Goal: Task Accomplishment & Management: Manage account settings

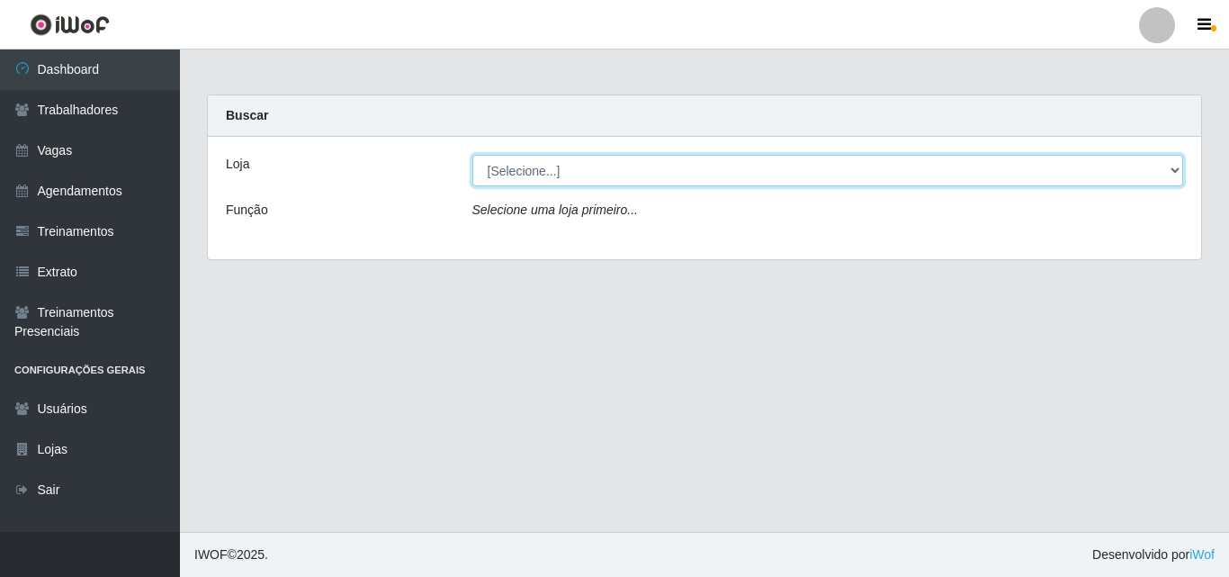
click at [714, 159] on select "[Selecione...] Famiglia Muccini - Ristorante João Pessoa" at bounding box center [828, 170] width 712 height 31
select select "267"
click at [472, 155] on select "[Selecione...] Famiglia Muccini - Ristorante João Pessoa" at bounding box center [828, 170] width 712 height 31
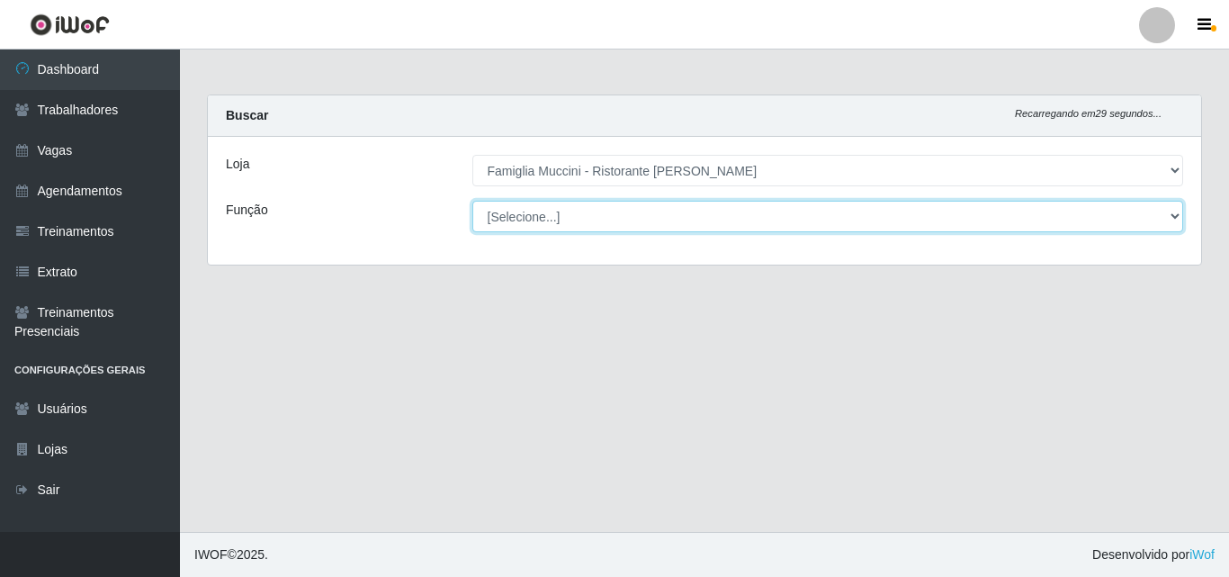
click at [717, 212] on select "[Selecione...] ASG ASG + ASG ++ Auxiliar de Cozinha Auxiliar de Cozinha + Auxil…" at bounding box center [828, 216] width 712 height 31
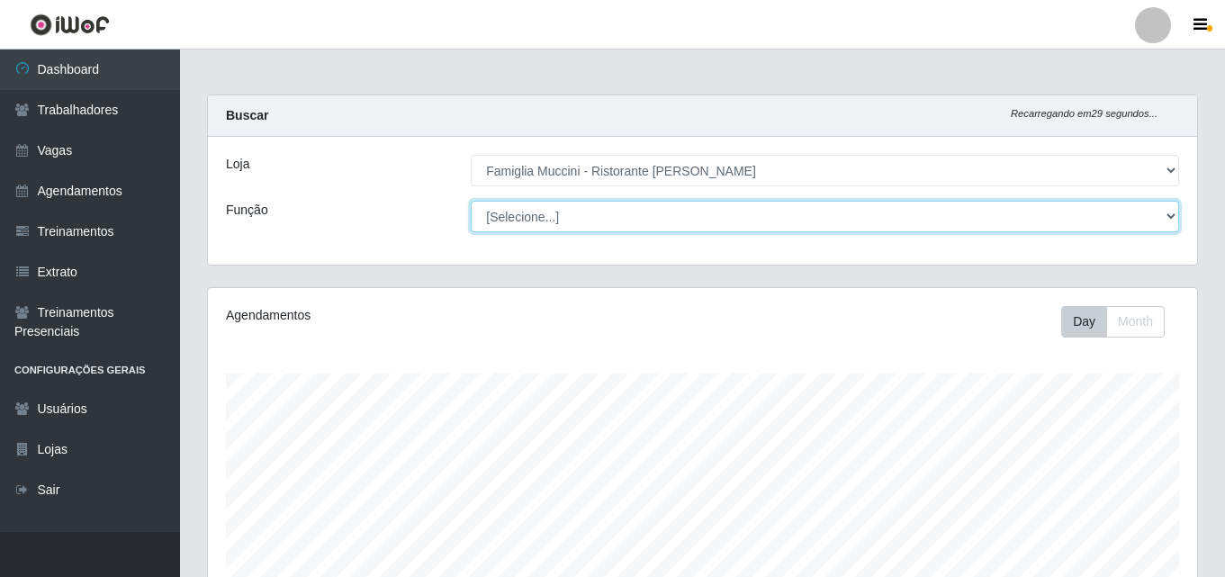
scroll to position [373, 989]
select select "16"
click at [471, 201] on select "[Selecione...] ASG ASG + ASG ++ Auxiliar de Cozinha Auxiliar de Cozinha + Auxil…" at bounding box center [825, 216] width 708 height 31
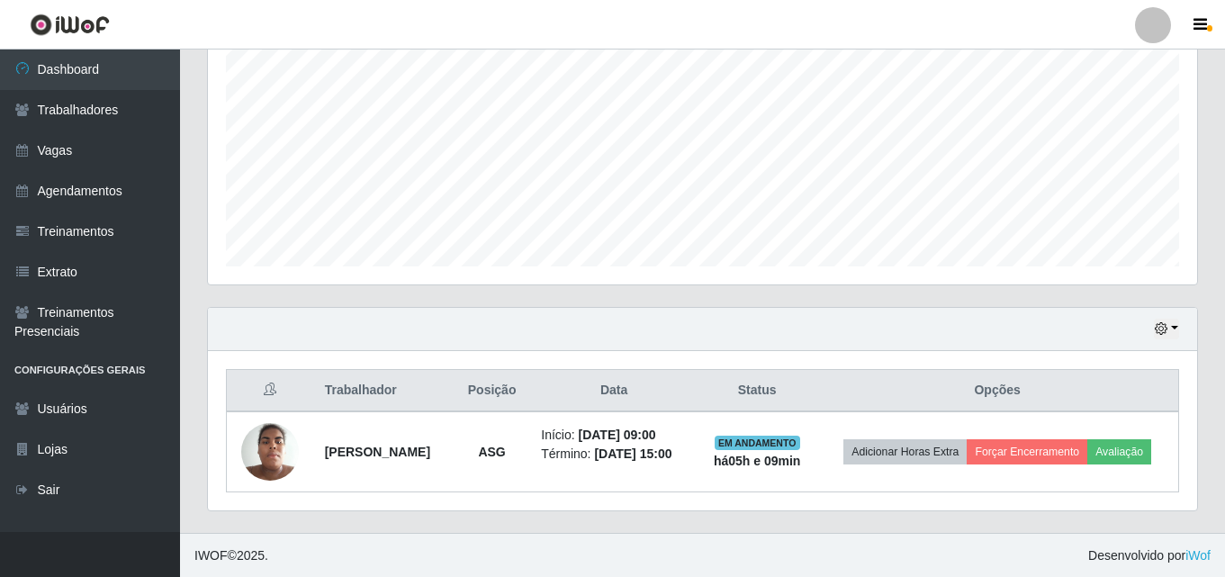
scroll to position [378, 0]
click at [58, 191] on link "Agendamentos" at bounding box center [90, 191] width 180 height 40
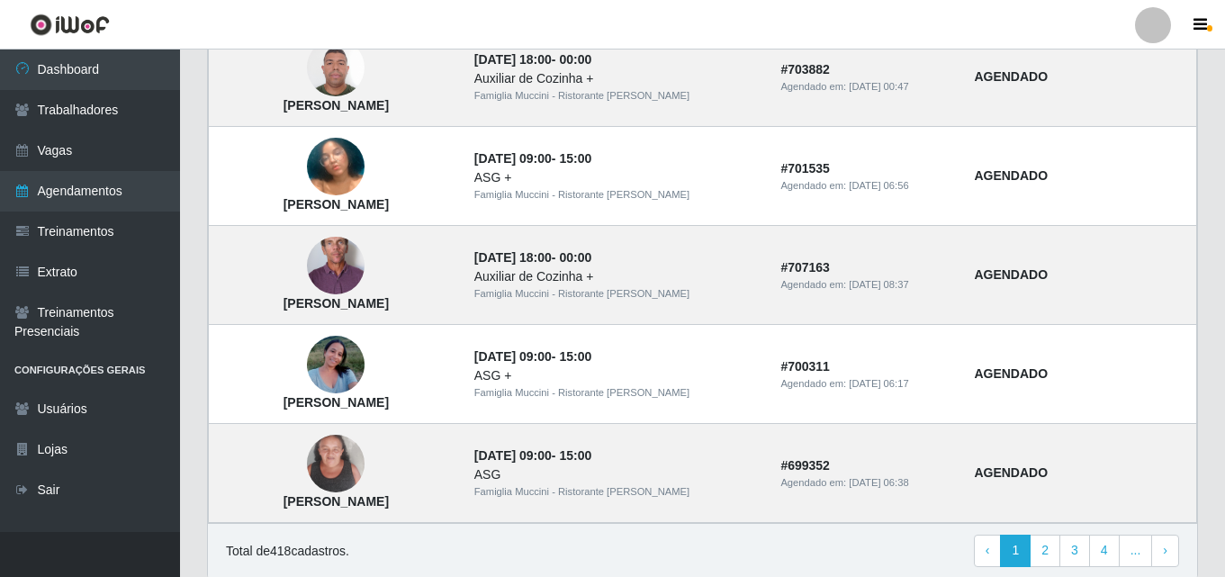
scroll to position [1260, 0]
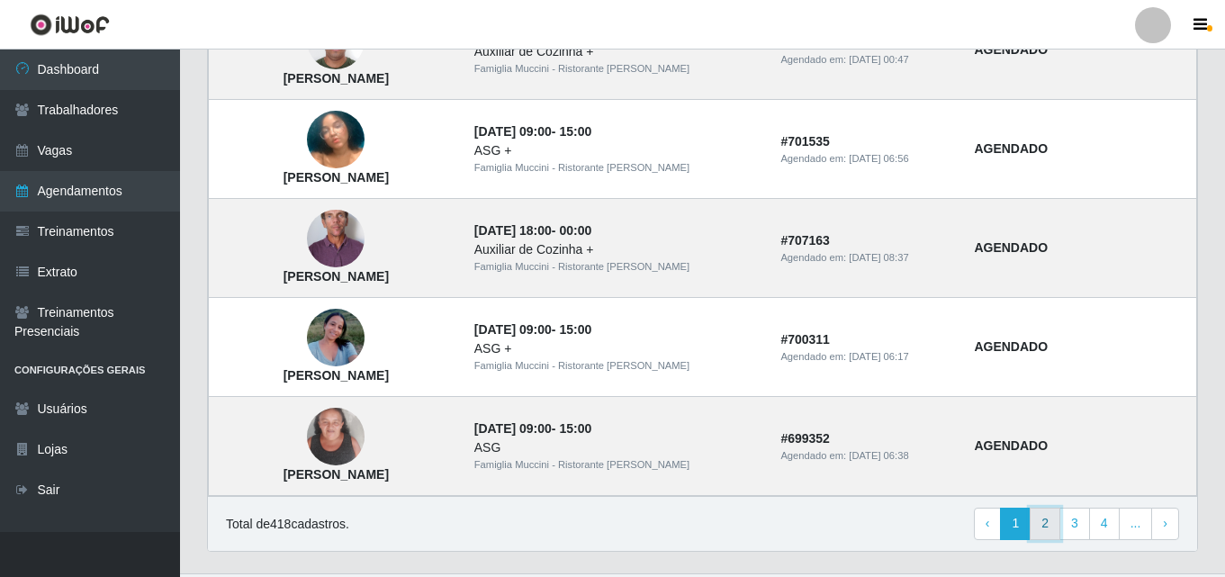
click at [1045, 532] on link "2" at bounding box center [1044, 524] width 31 height 32
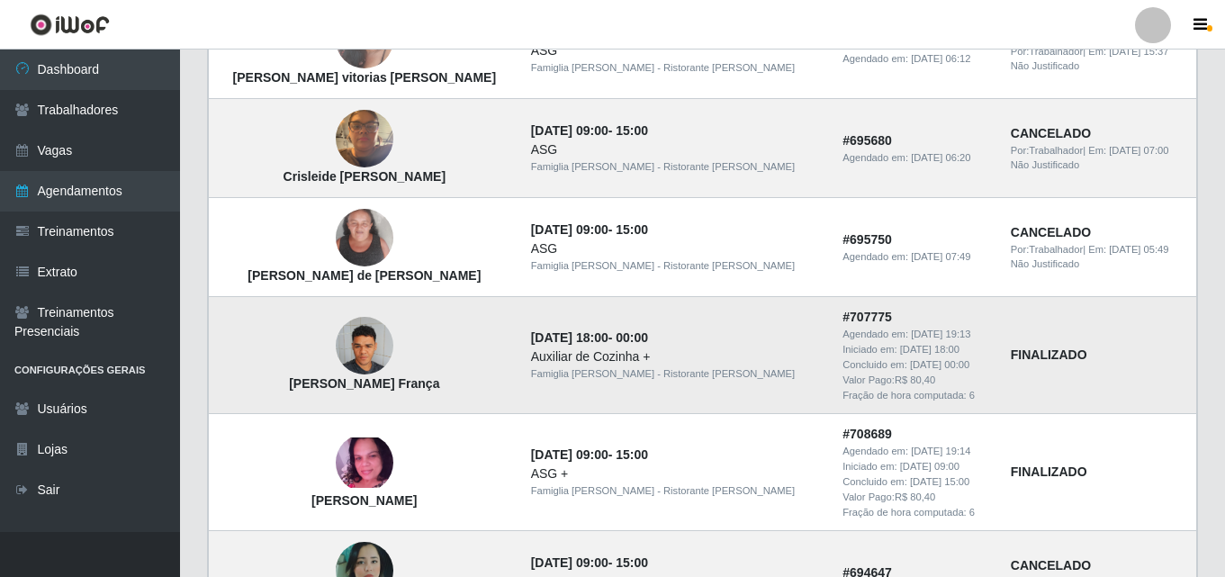
scroll to position [1350, 0]
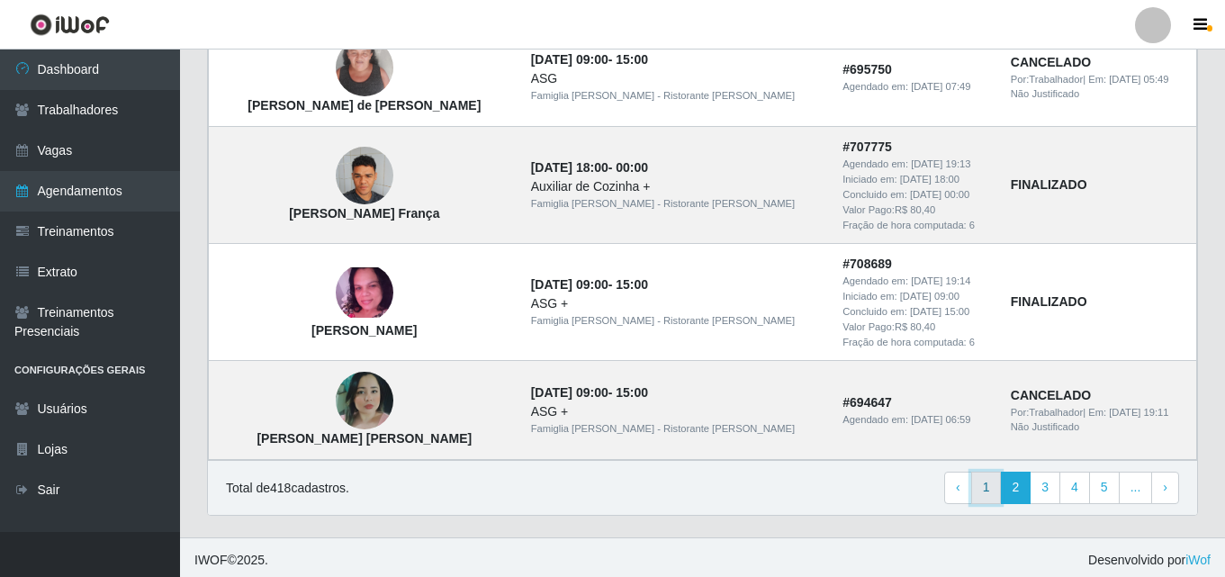
click at [989, 489] on link "1" at bounding box center [986, 488] width 31 height 32
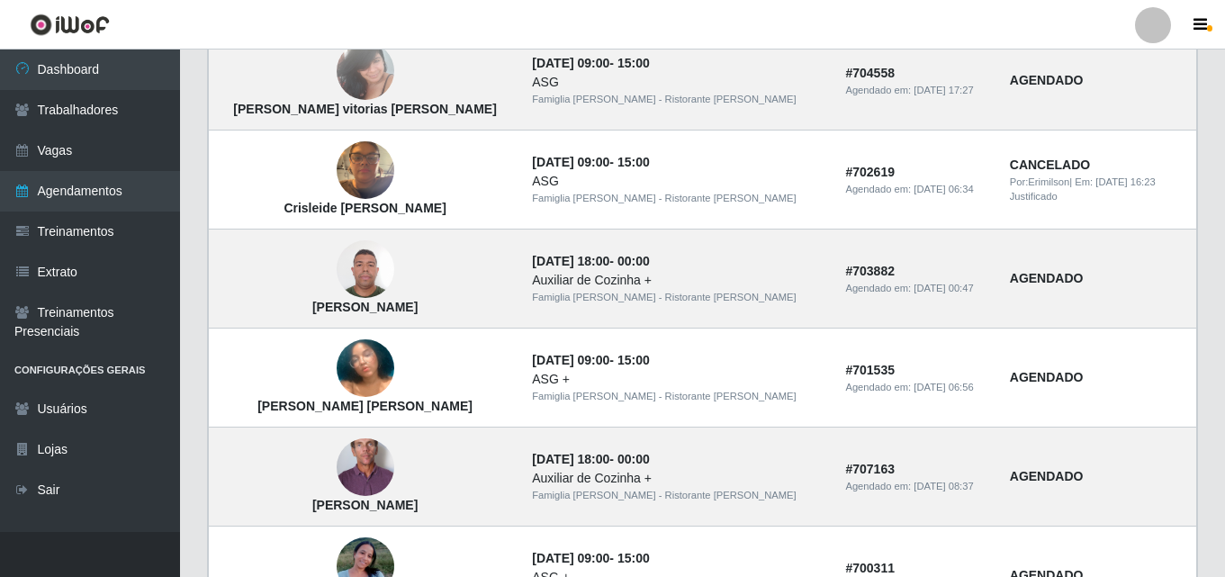
scroll to position [990, 0]
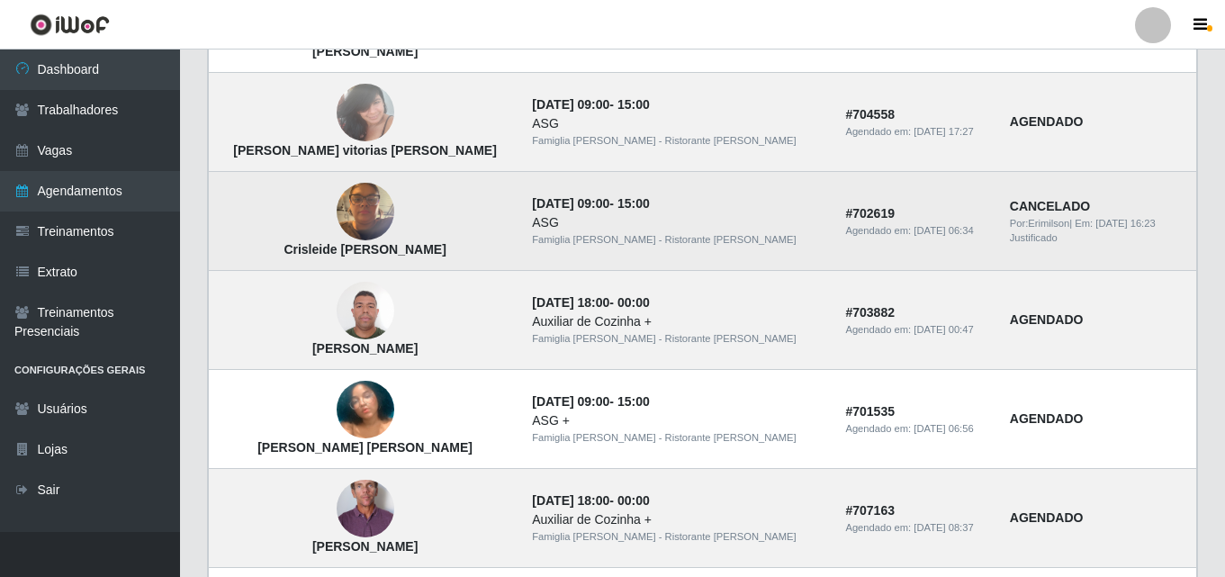
click at [570, 270] on td "[DATE] 09:00 - 15:00 ASG Famiglia [PERSON_NAME] - Ristorante [PERSON_NAME]" at bounding box center [677, 221] width 313 height 99
click at [354, 222] on img at bounding box center [366, 212] width 58 height 76
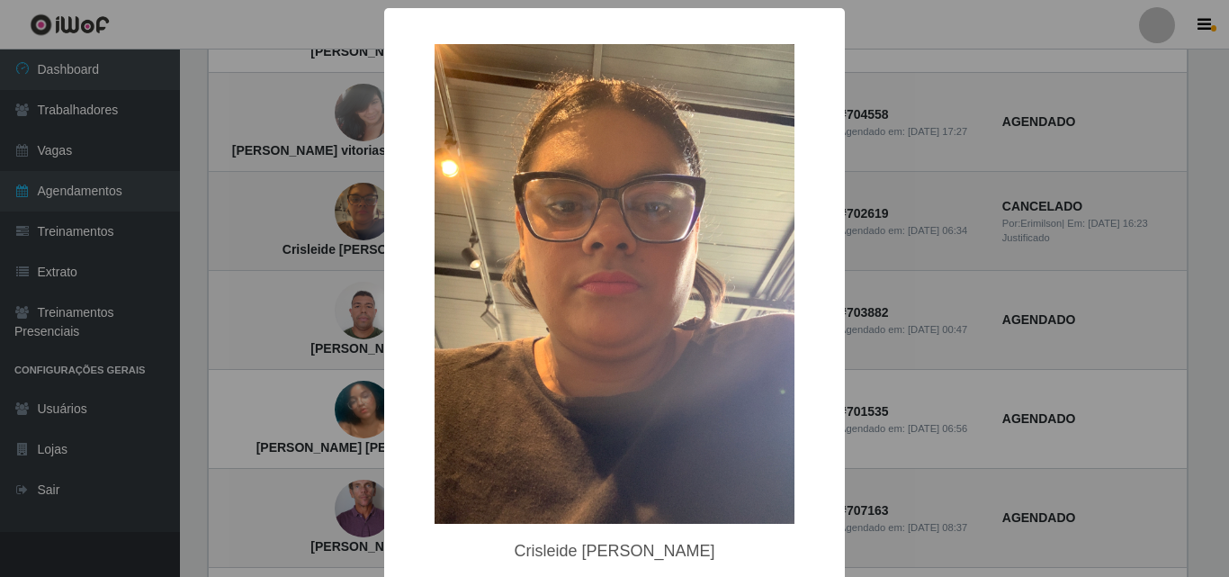
click at [354, 222] on div "× Crisleide Marculino dos Santos OK Cancel" at bounding box center [614, 288] width 1229 height 577
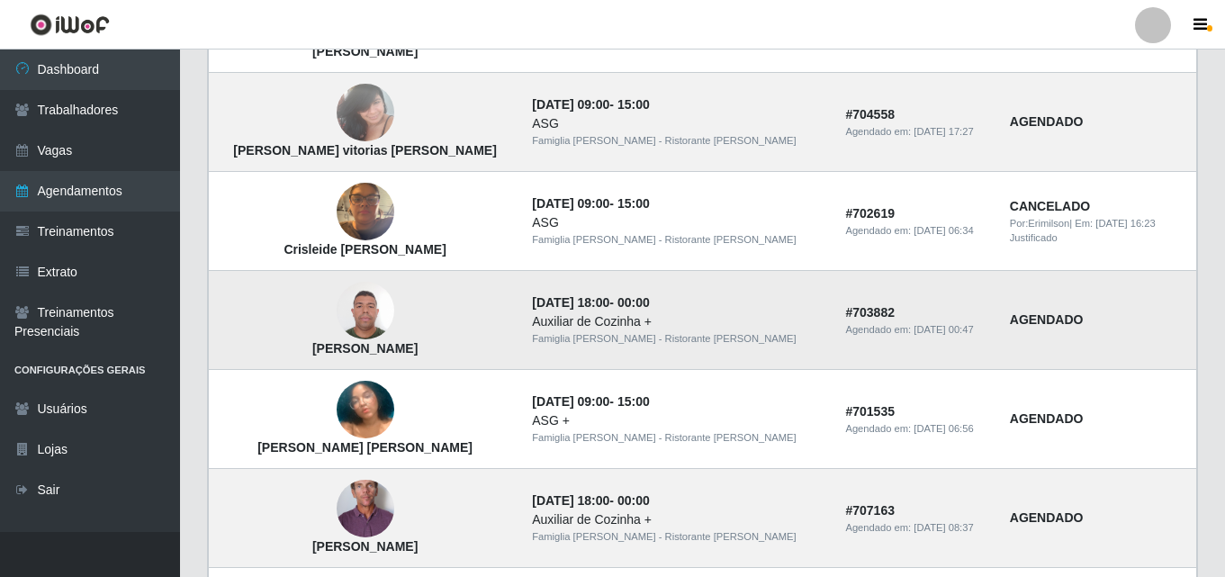
scroll to position [900, 0]
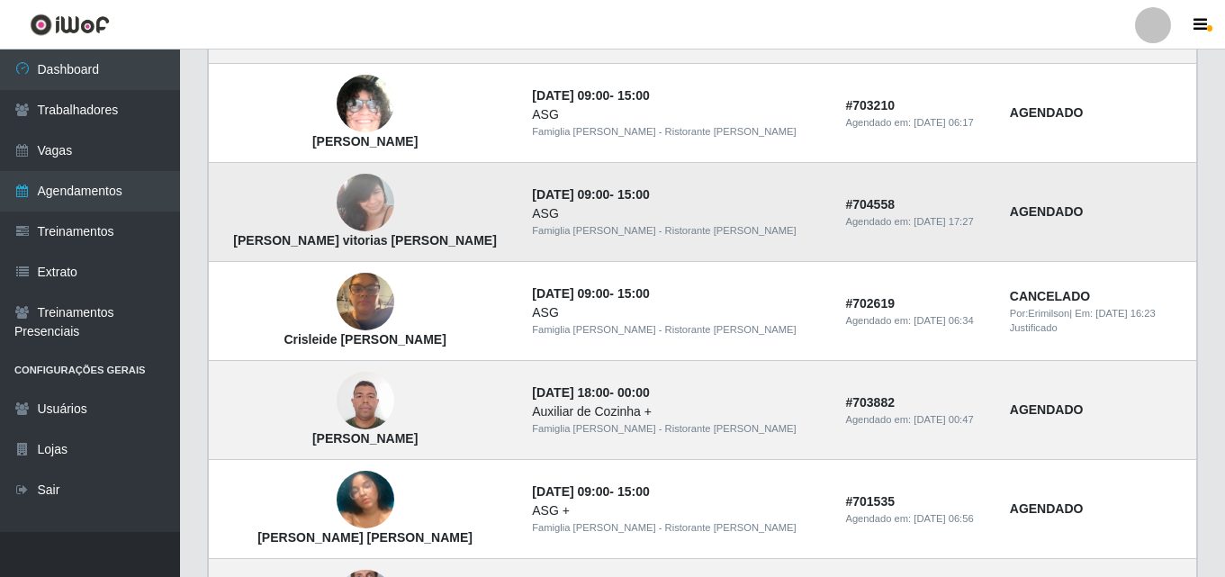
click at [337, 217] on img at bounding box center [366, 203] width 58 height 76
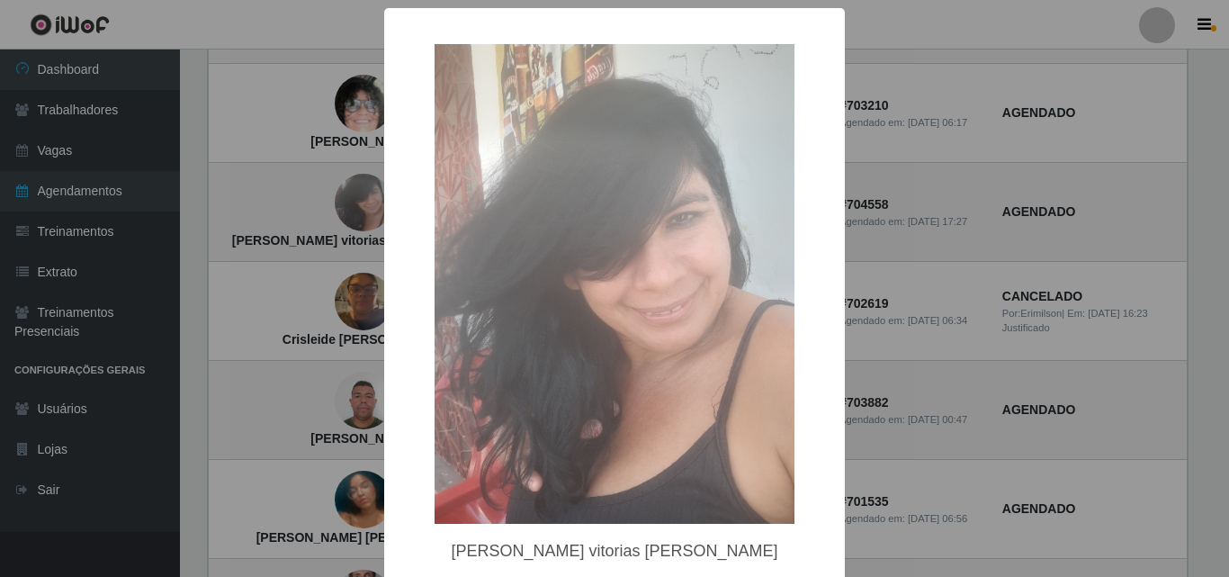
click at [310, 247] on div "× Maria das vitorias oliveira OK Cancel" at bounding box center [614, 288] width 1229 height 577
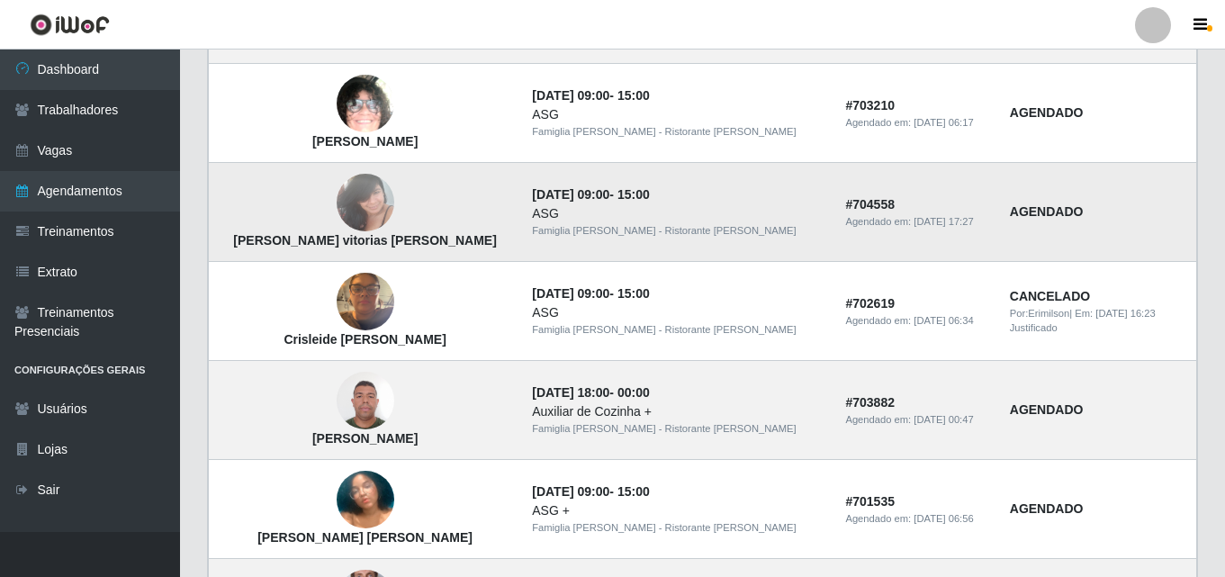
click at [348, 205] on img at bounding box center [366, 203] width 58 height 76
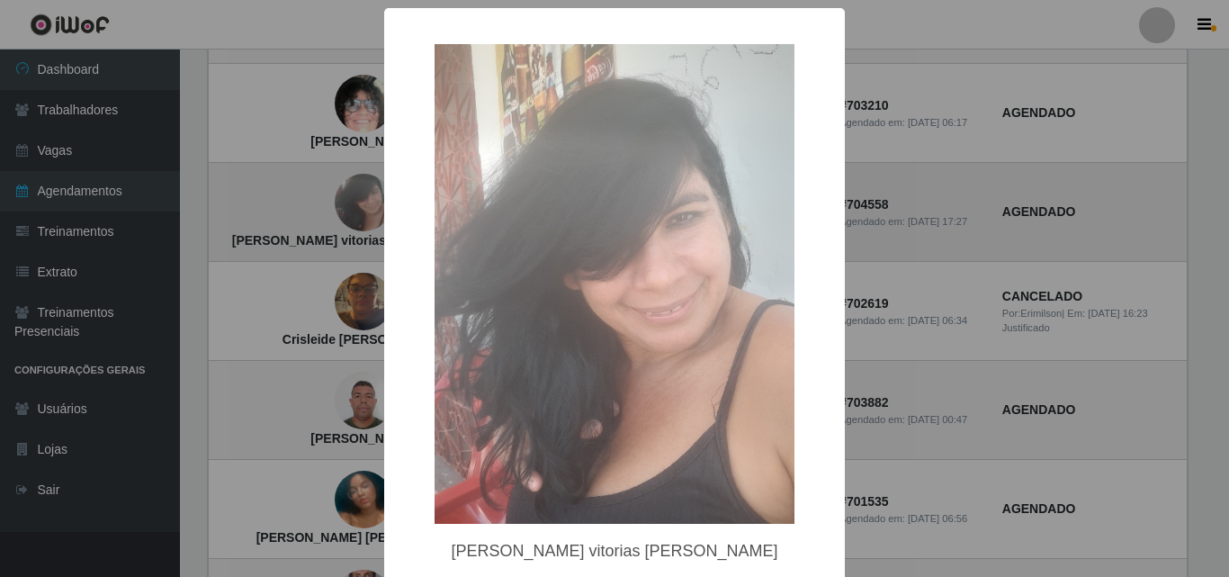
click at [348, 205] on div "× Maria das vitorias oliveira OK Cancel" at bounding box center [614, 288] width 1229 height 577
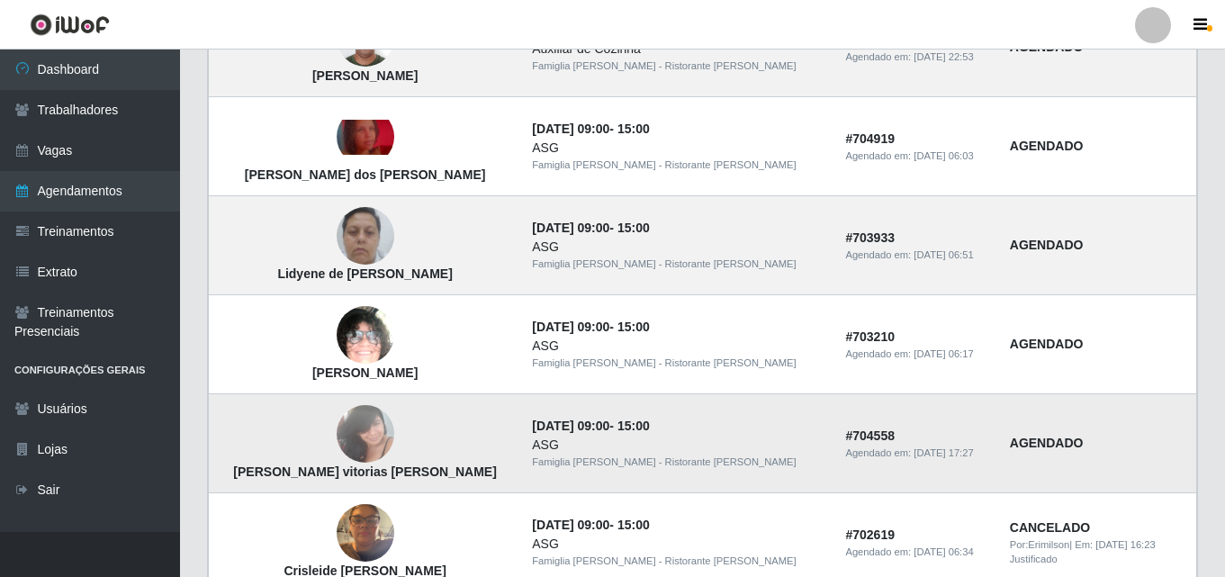
scroll to position [630, 0]
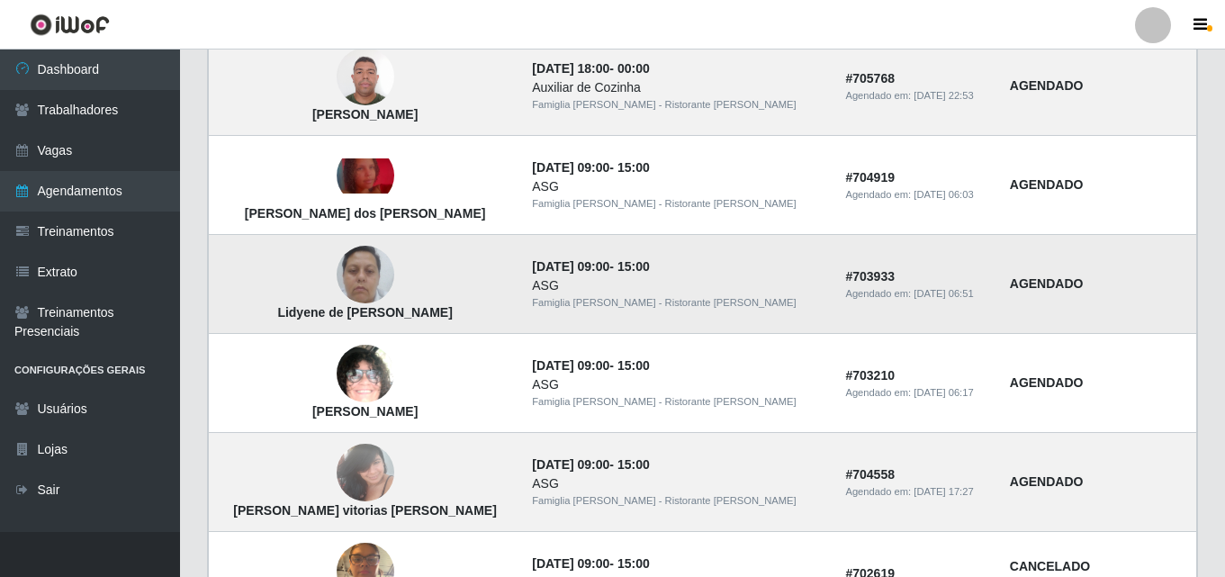
click at [343, 267] on img at bounding box center [366, 275] width 58 height 76
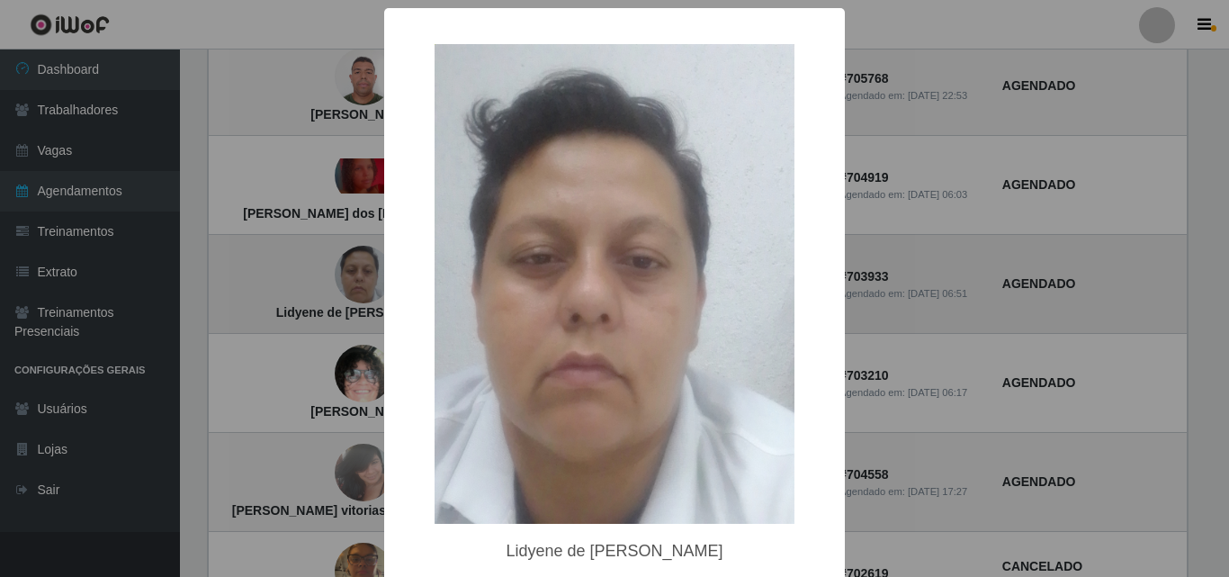
click at [343, 267] on div "× Lidyene de Fátima Silva OK Cancel" at bounding box center [614, 288] width 1229 height 577
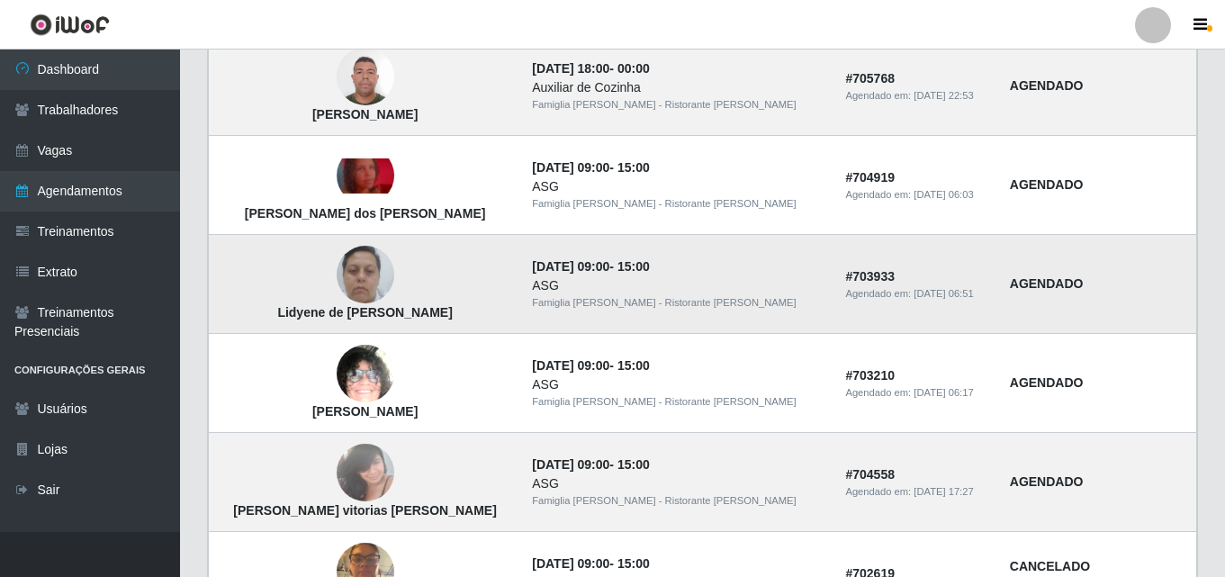
click at [343, 267] on img at bounding box center [366, 275] width 58 height 76
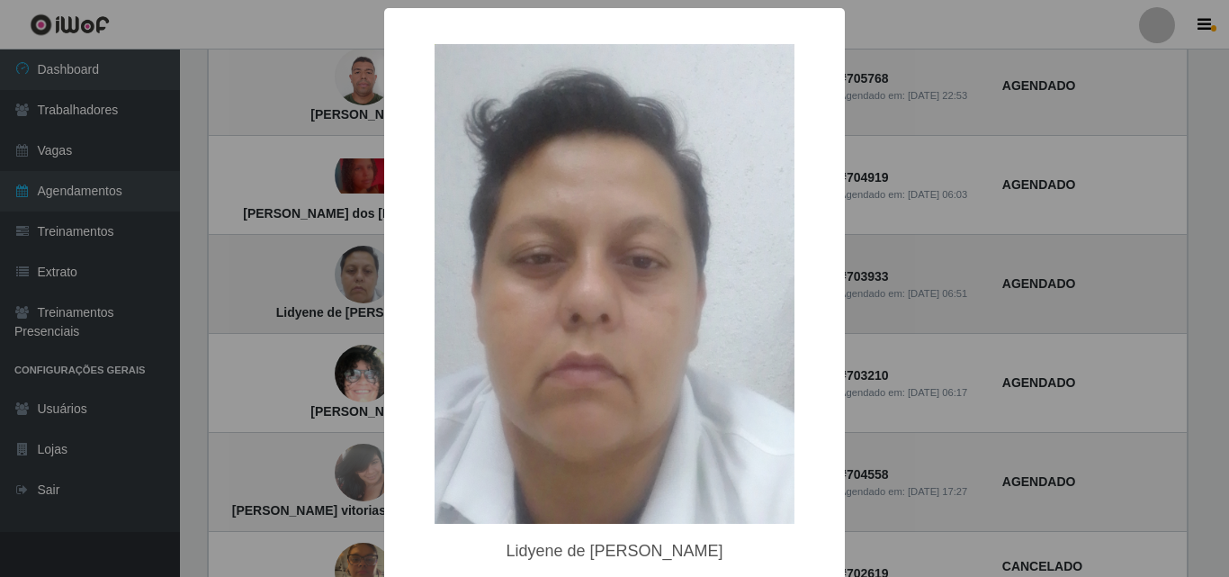
click at [343, 267] on div "× Lidyene de Fátima Silva OK Cancel" at bounding box center [614, 288] width 1229 height 577
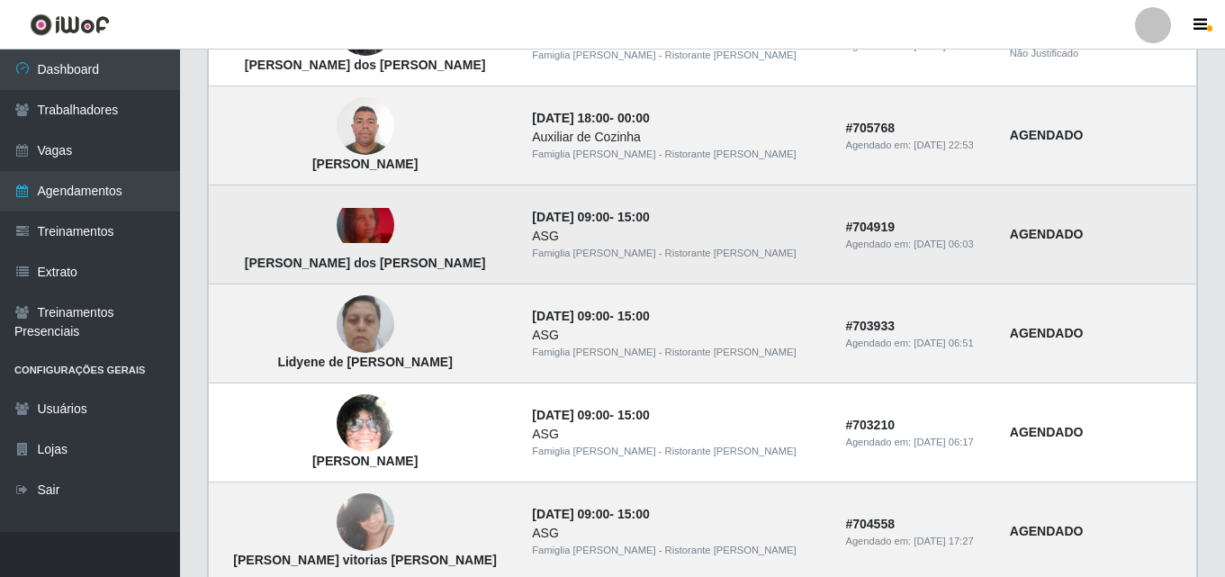
scroll to position [540, 0]
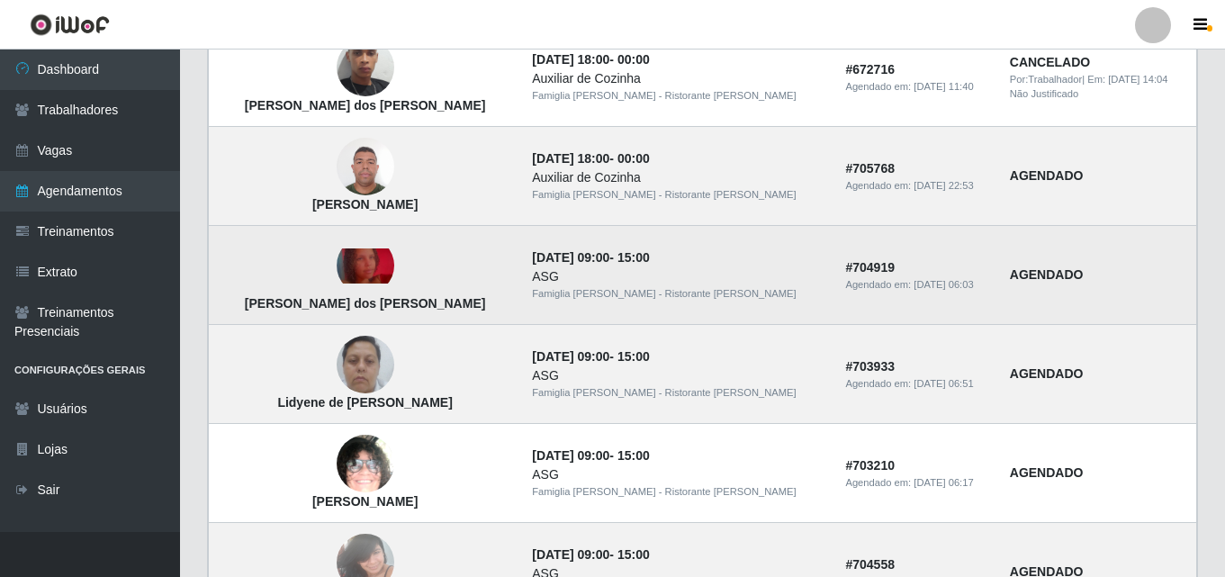
click at [337, 260] on img at bounding box center [366, 265] width 58 height 35
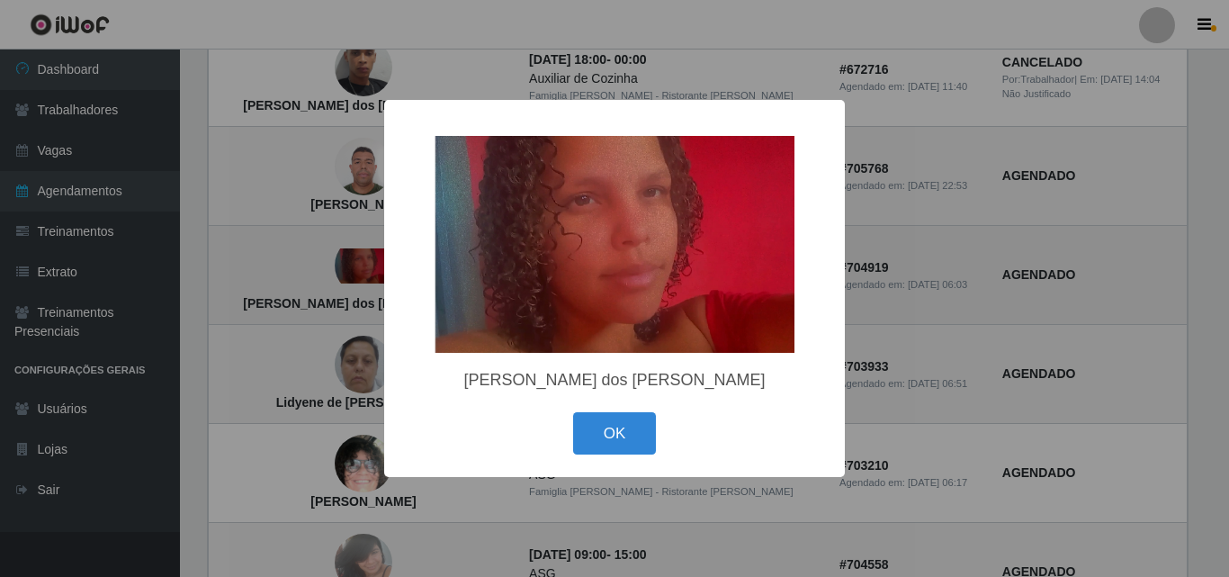
click at [337, 260] on div "× Beatriz Andrade dos Santos OK Cancel" at bounding box center [614, 288] width 1229 height 577
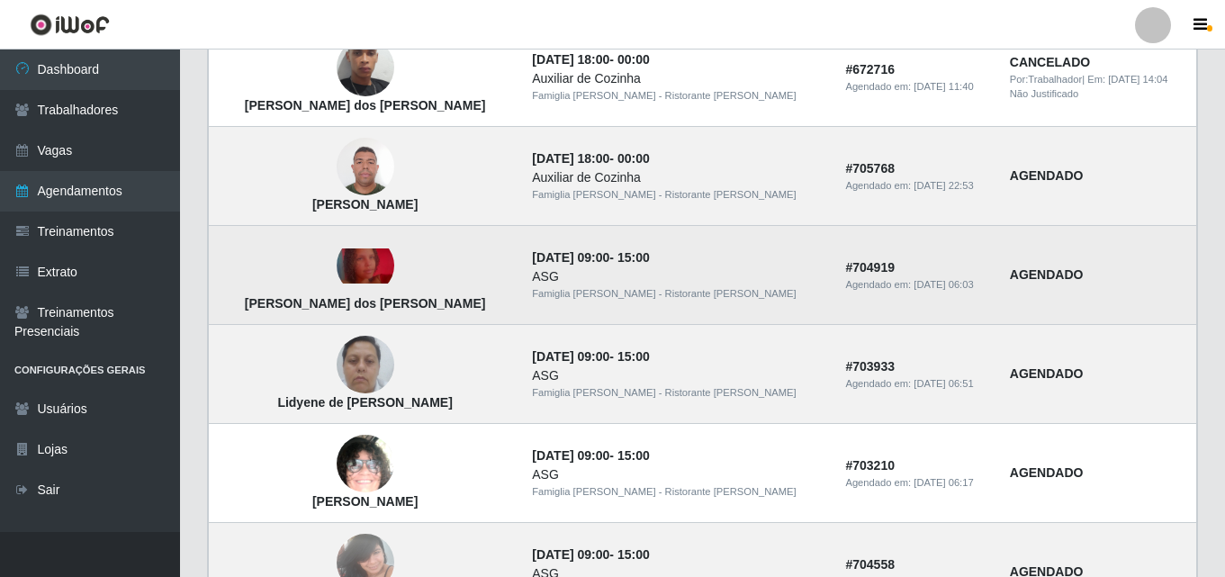
click at [337, 260] on img at bounding box center [366, 265] width 58 height 35
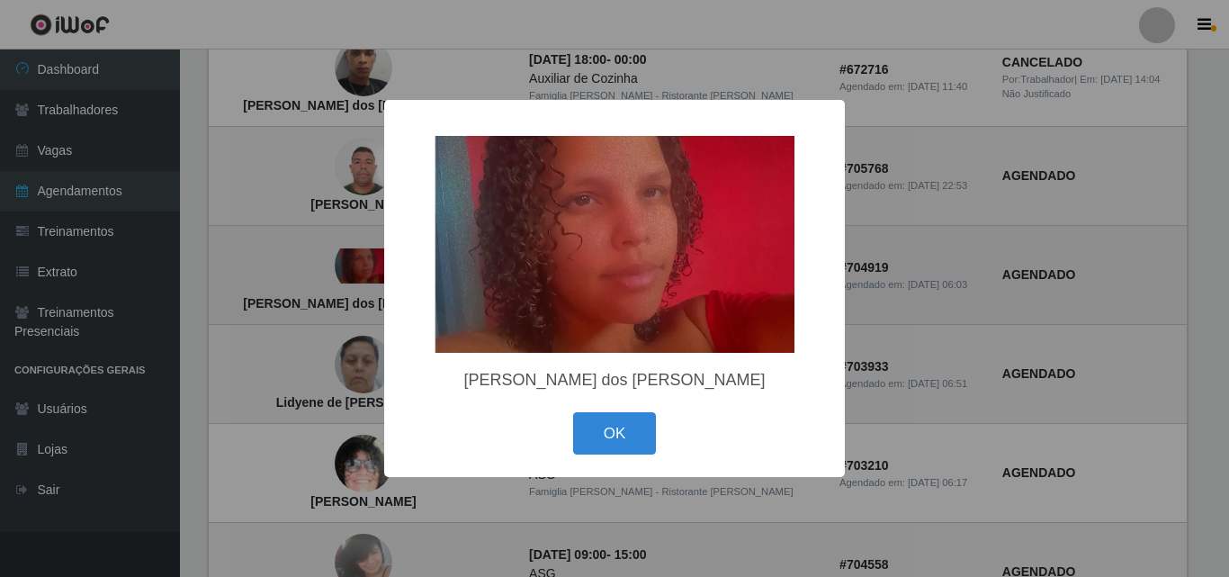
click at [337, 260] on div "× Beatriz Andrade dos Santos OK Cancel" at bounding box center [614, 288] width 1229 height 577
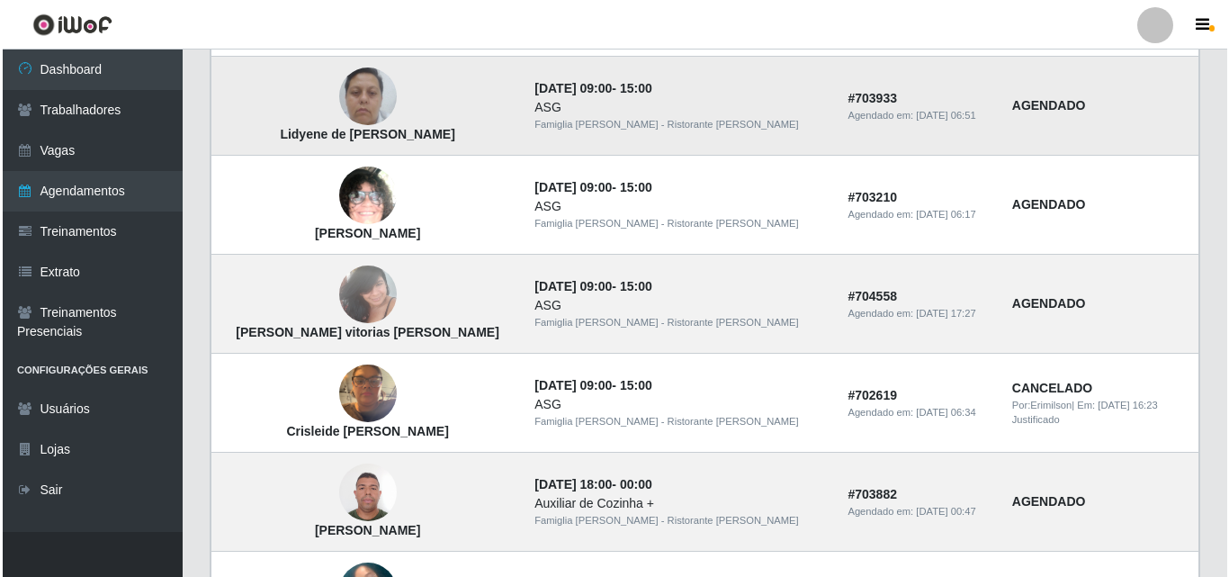
scroll to position [810, 0]
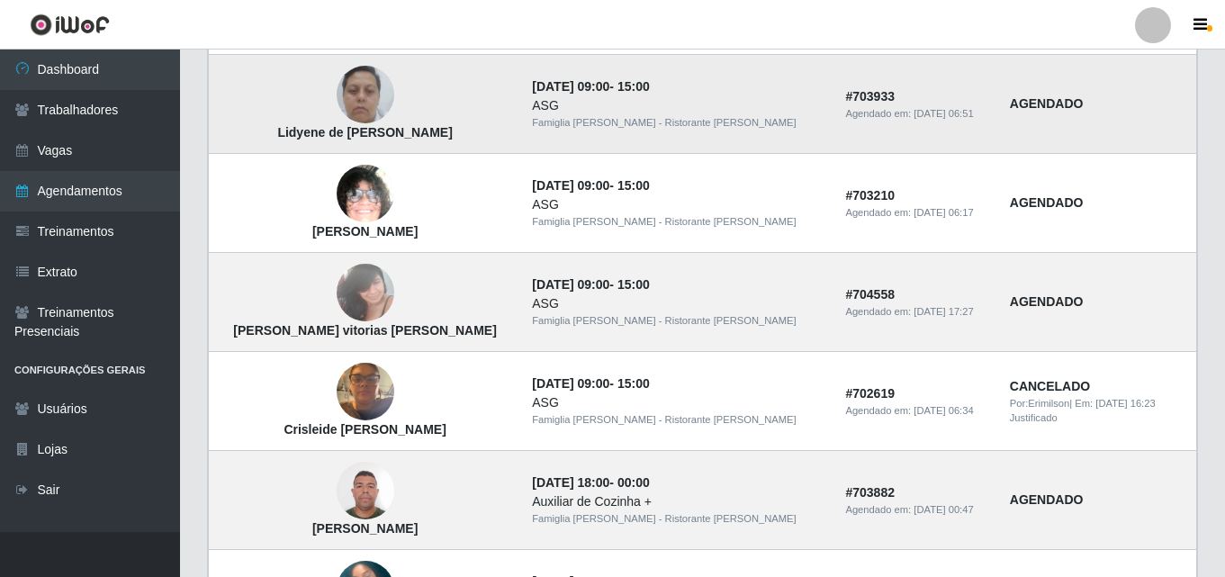
click at [351, 293] on img at bounding box center [366, 293] width 58 height 76
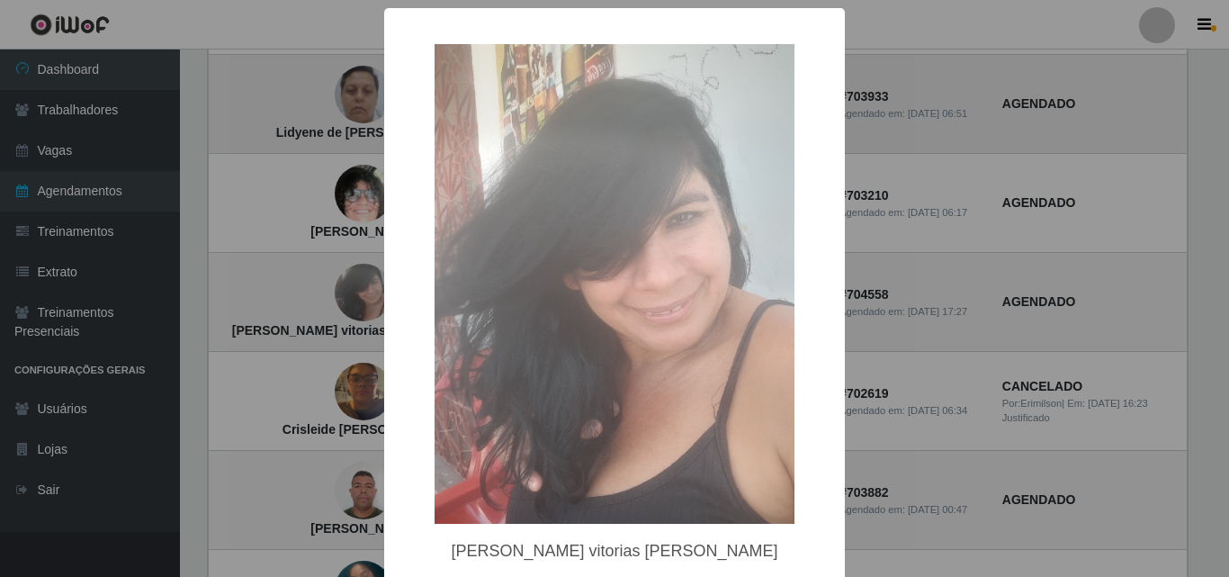
click at [351, 293] on div "× Maria das vitorias oliveira OK Cancel" at bounding box center [614, 288] width 1229 height 577
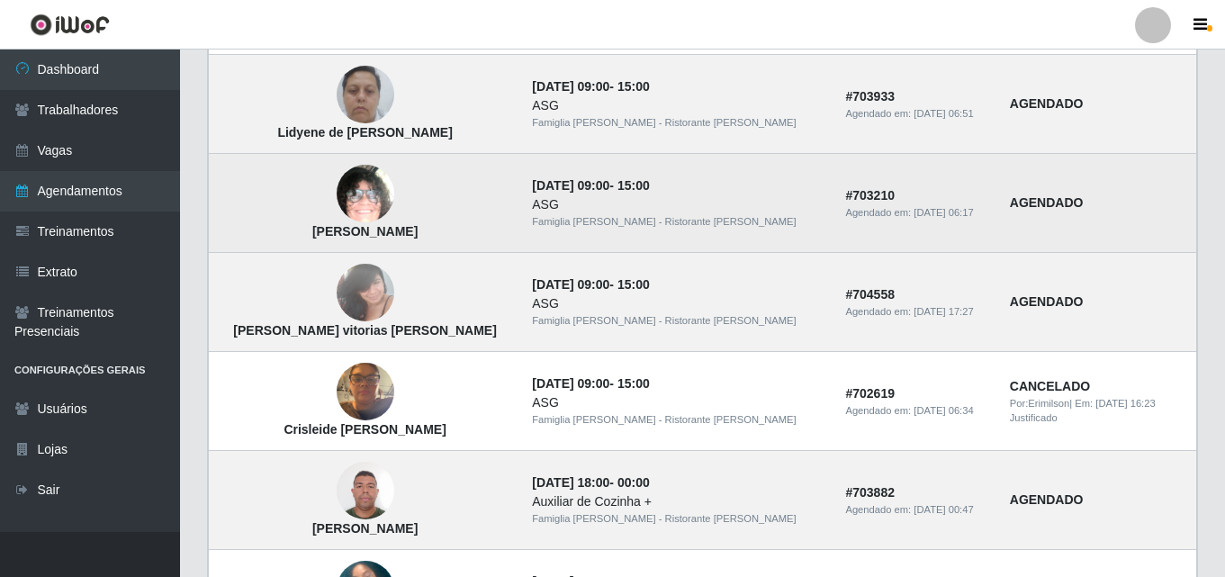
click at [345, 187] on img at bounding box center [366, 193] width 58 height 125
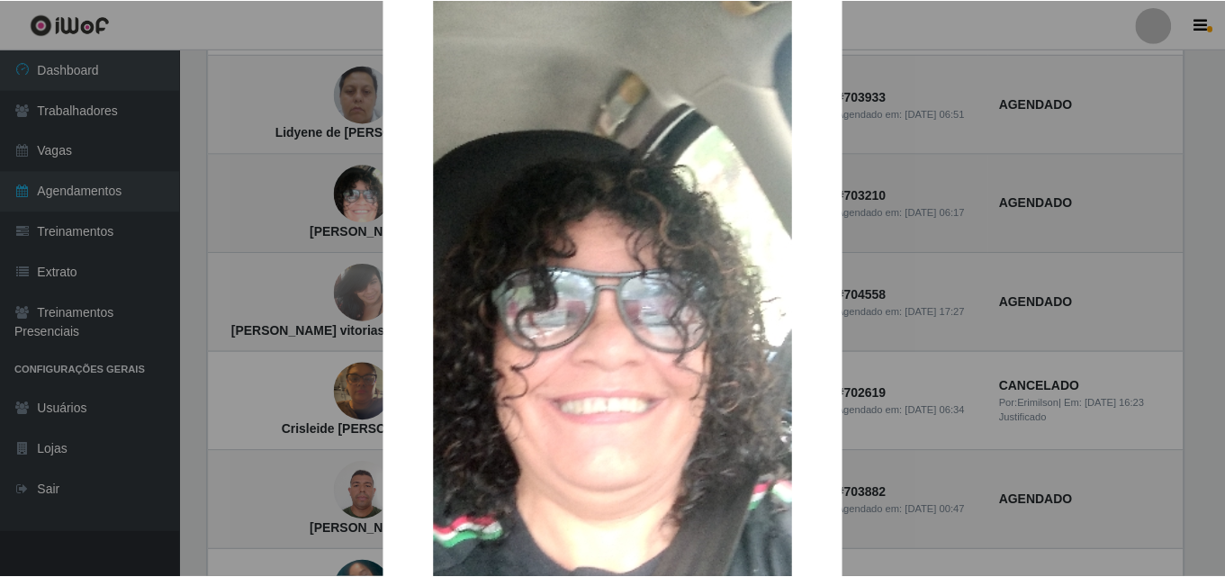
scroll to position [180, 0]
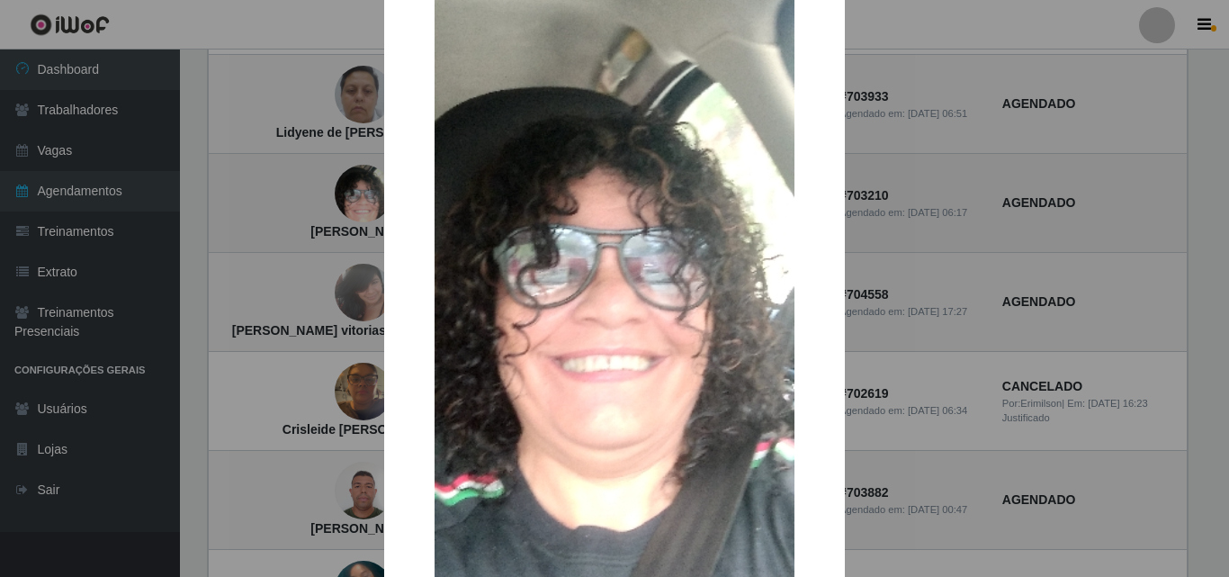
click at [345, 187] on div "× Luciene gomes Feitosa OK Cancel" at bounding box center [614, 288] width 1229 height 577
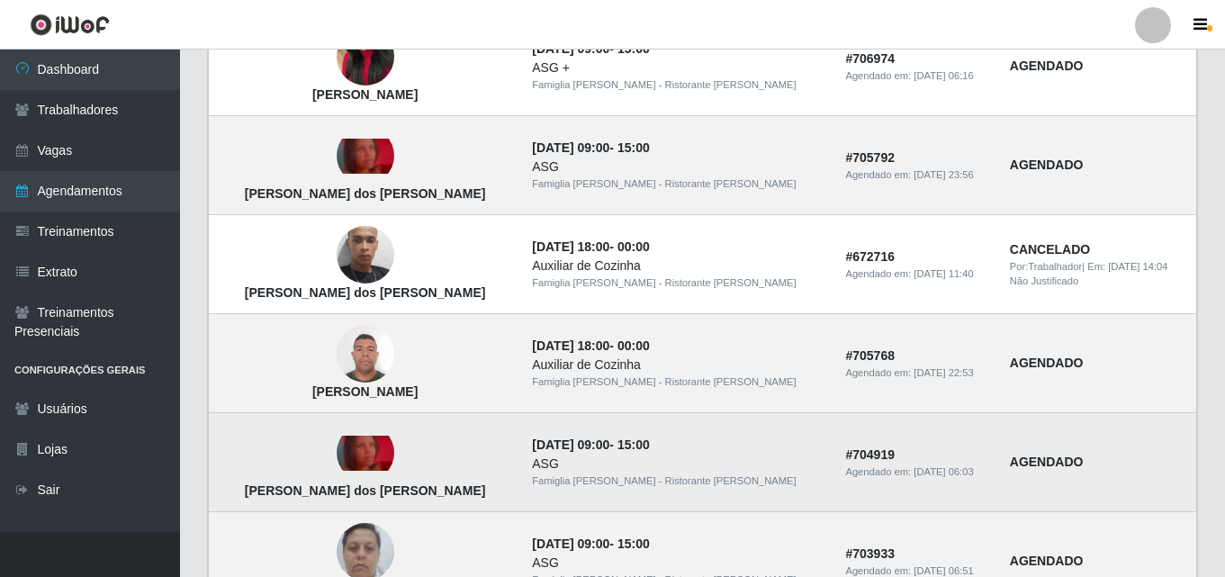
scroll to position [270, 0]
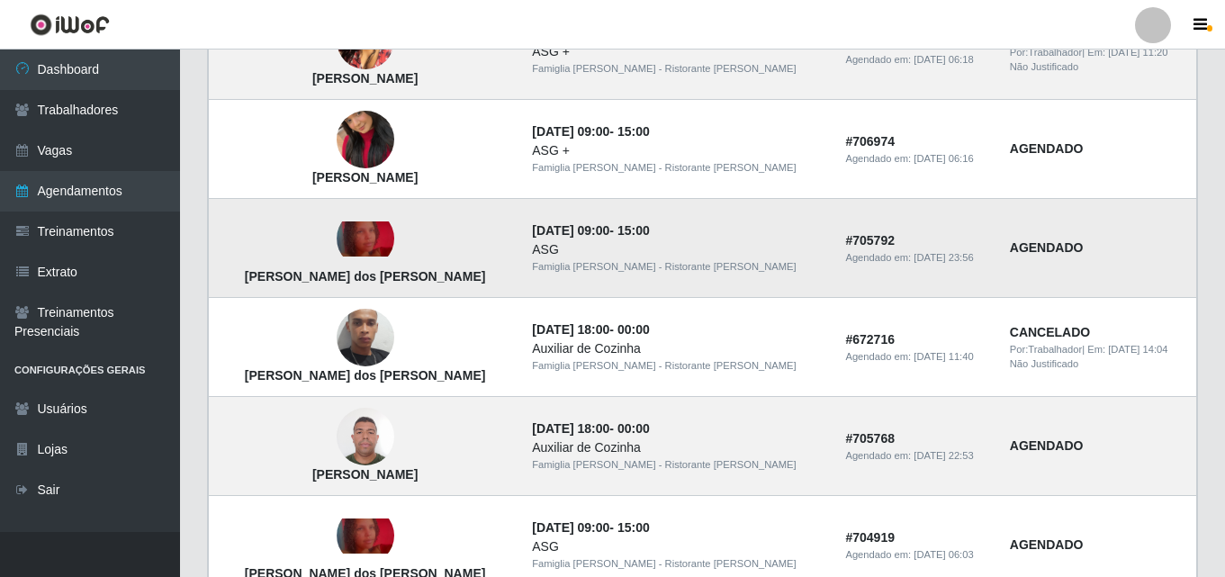
click at [373, 239] on td "Beatriz Andrade dos Santos" at bounding box center [365, 248] width 313 height 99
click at [364, 238] on img at bounding box center [366, 238] width 58 height 35
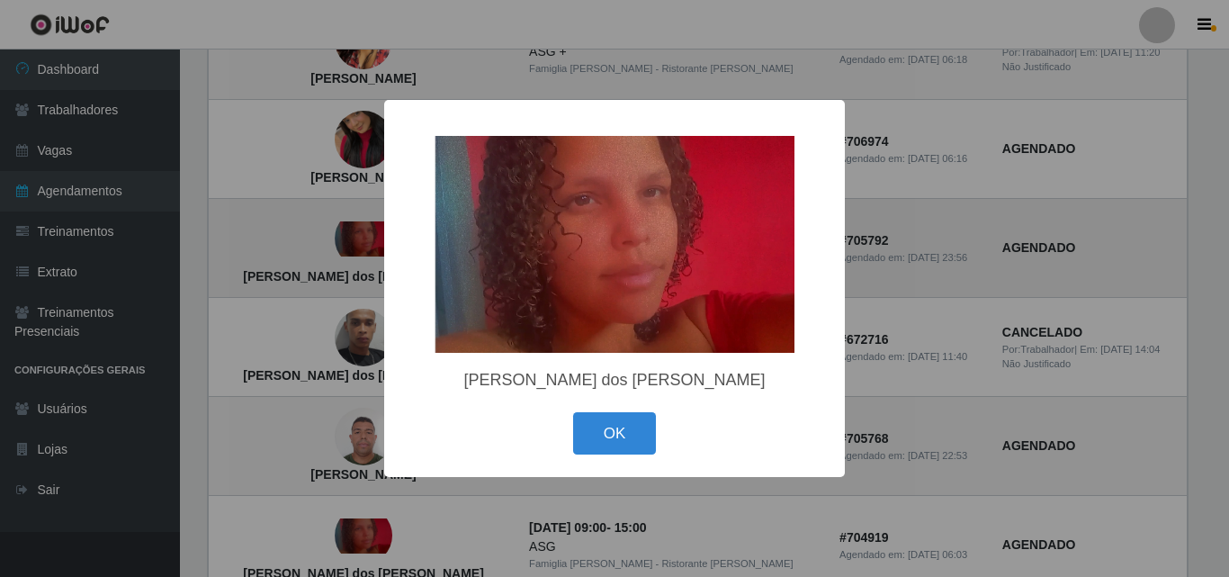
click at [364, 238] on div "× Beatriz Andrade dos Santos OK Cancel" at bounding box center [614, 288] width 1229 height 577
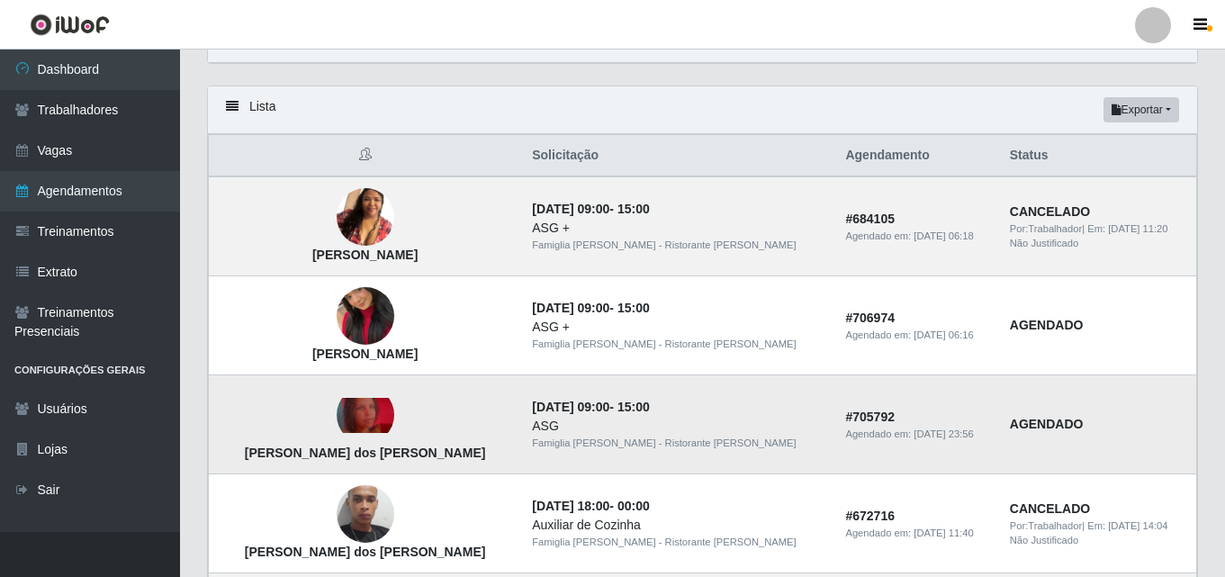
scroll to position [90, 0]
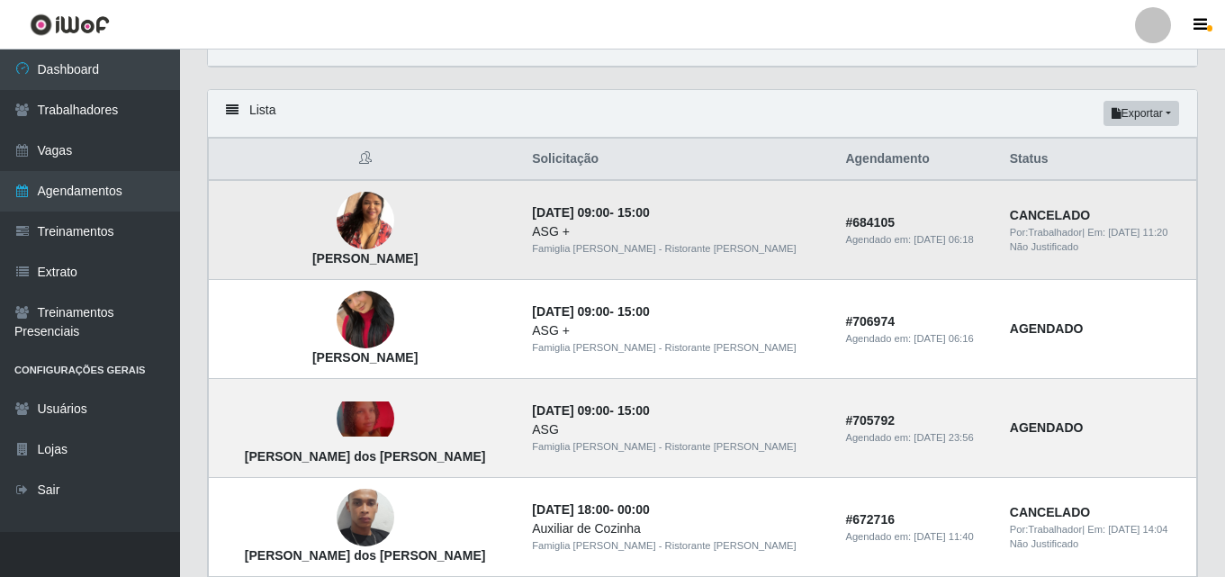
click at [353, 222] on img at bounding box center [366, 221] width 58 height 103
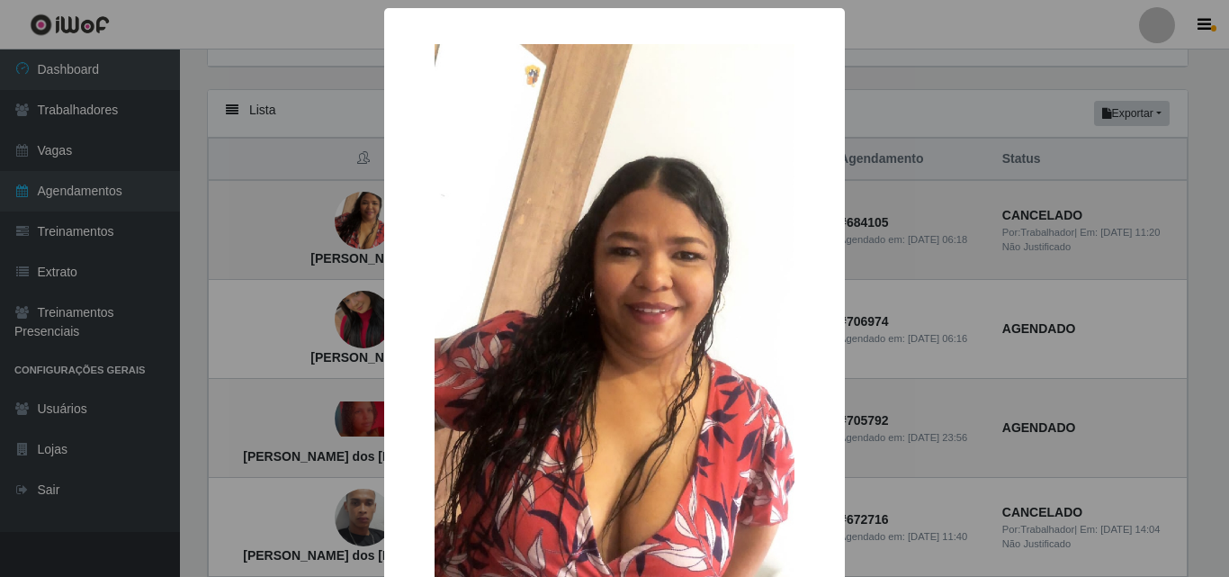
click at [353, 222] on div "× Rafaela conceição de Souza OK Cancel" at bounding box center [614, 288] width 1229 height 577
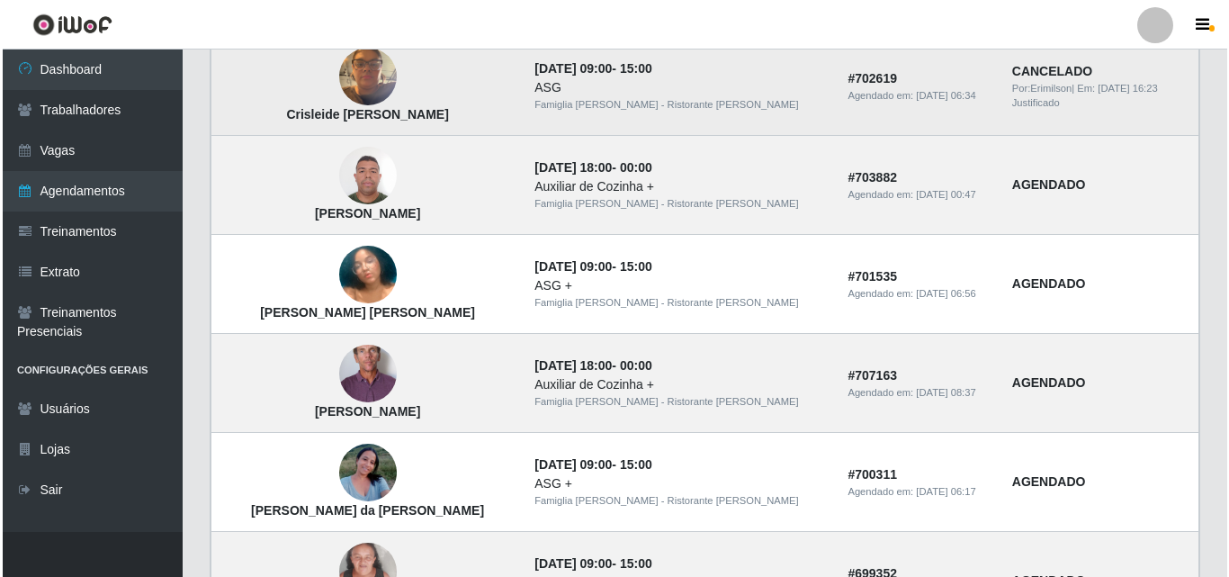
scroll to position [1170, 0]
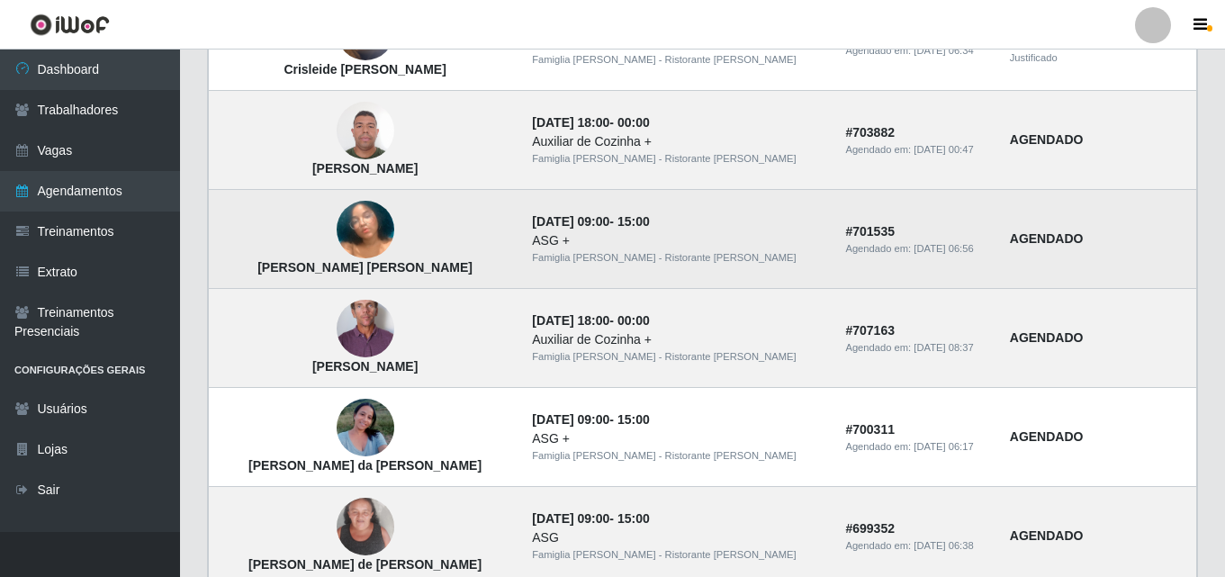
click at [343, 254] on img at bounding box center [366, 230] width 58 height 103
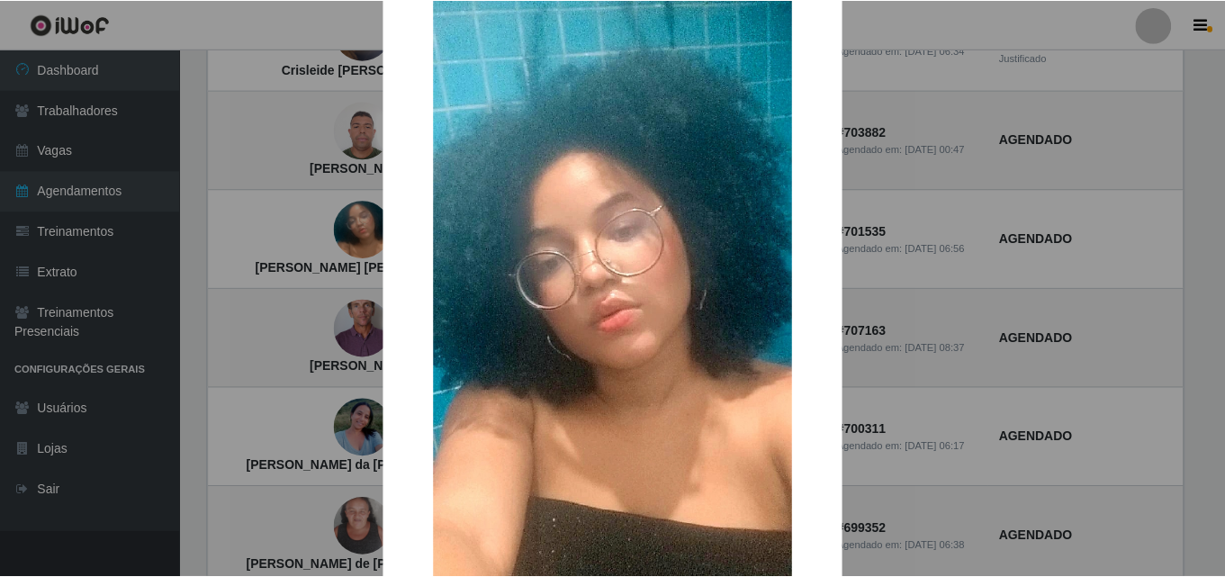
scroll to position [90, 0]
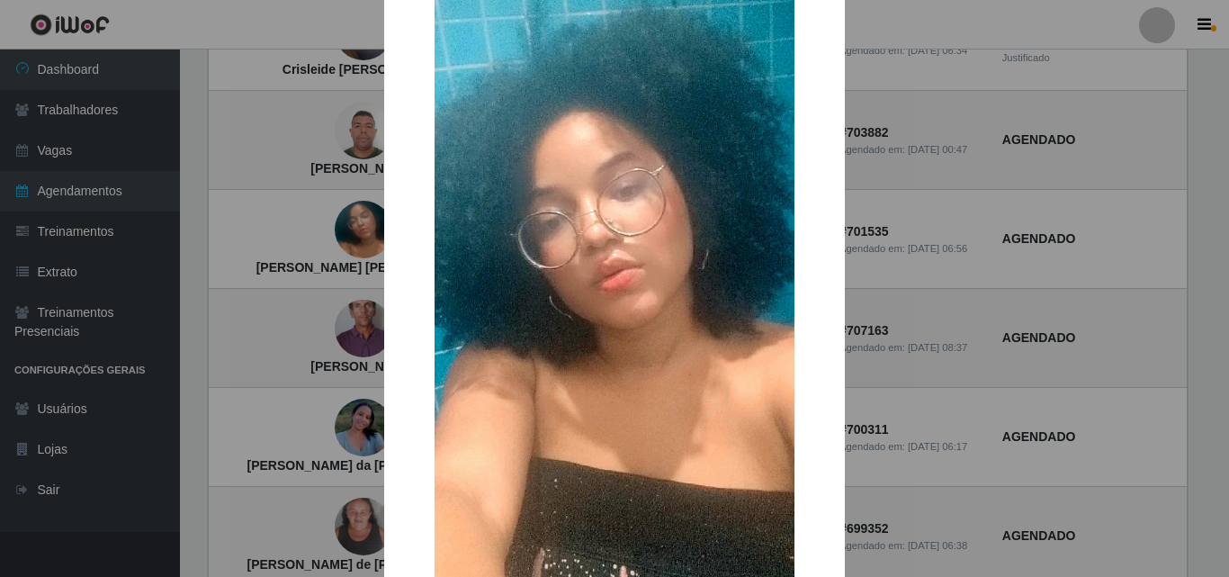
click at [336, 279] on div "× Juliani Cristina Fidelis da Silva OK Cancel" at bounding box center [614, 288] width 1229 height 577
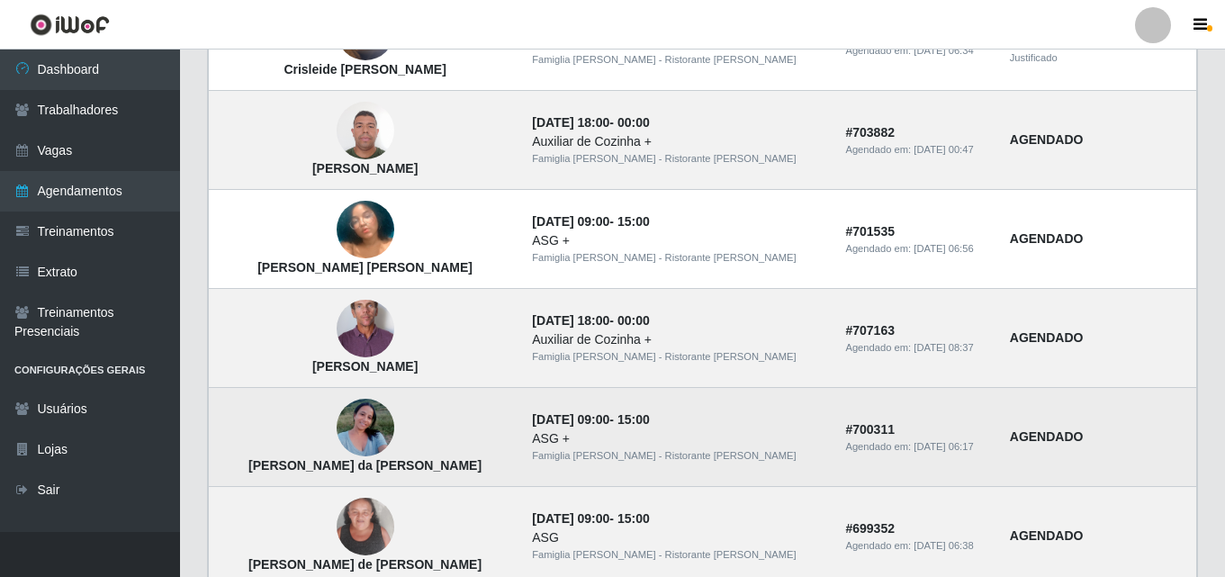
click at [352, 414] on img at bounding box center [366, 428] width 58 height 76
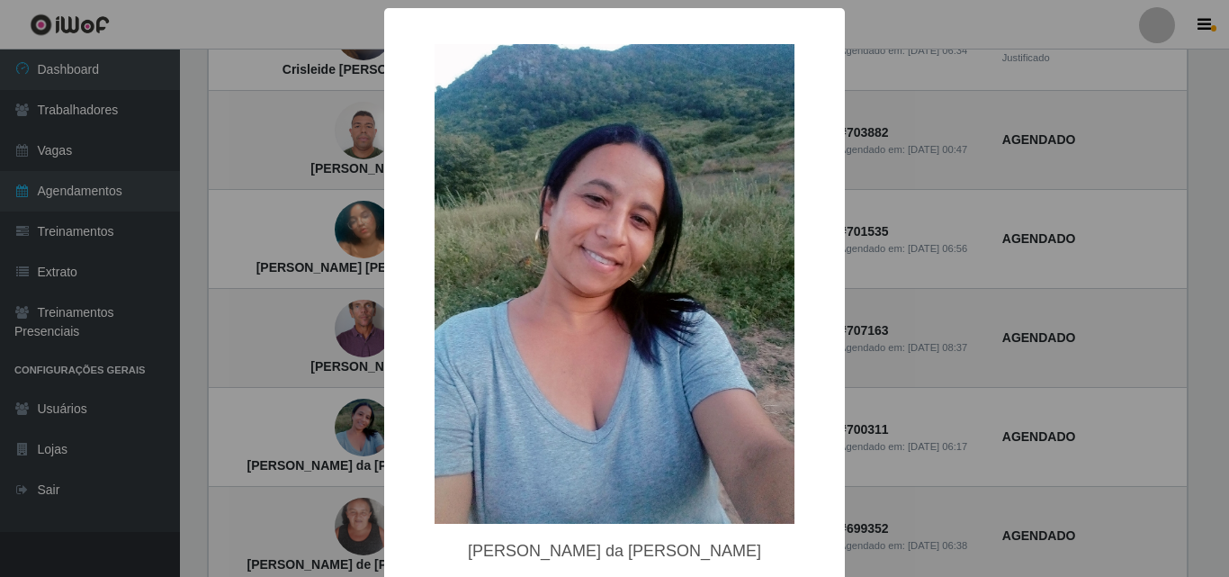
click at [313, 280] on div "× Ivanira marques da Silva Santos OK Cancel" at bounding box center [614, 288] width 1229 height 577
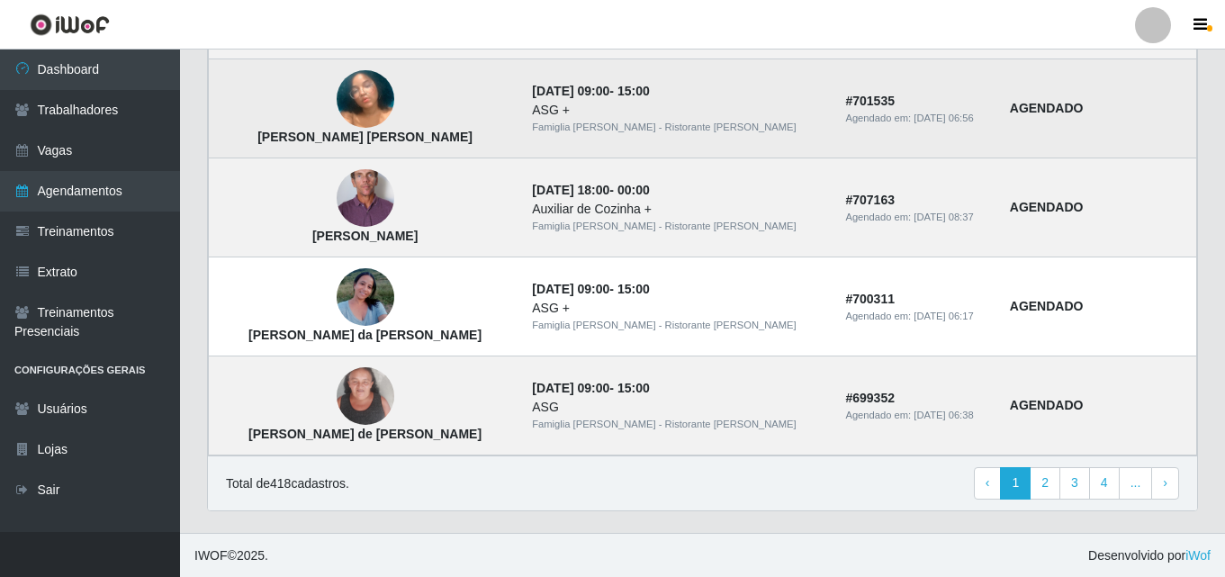
scroll to position [1302, 0]
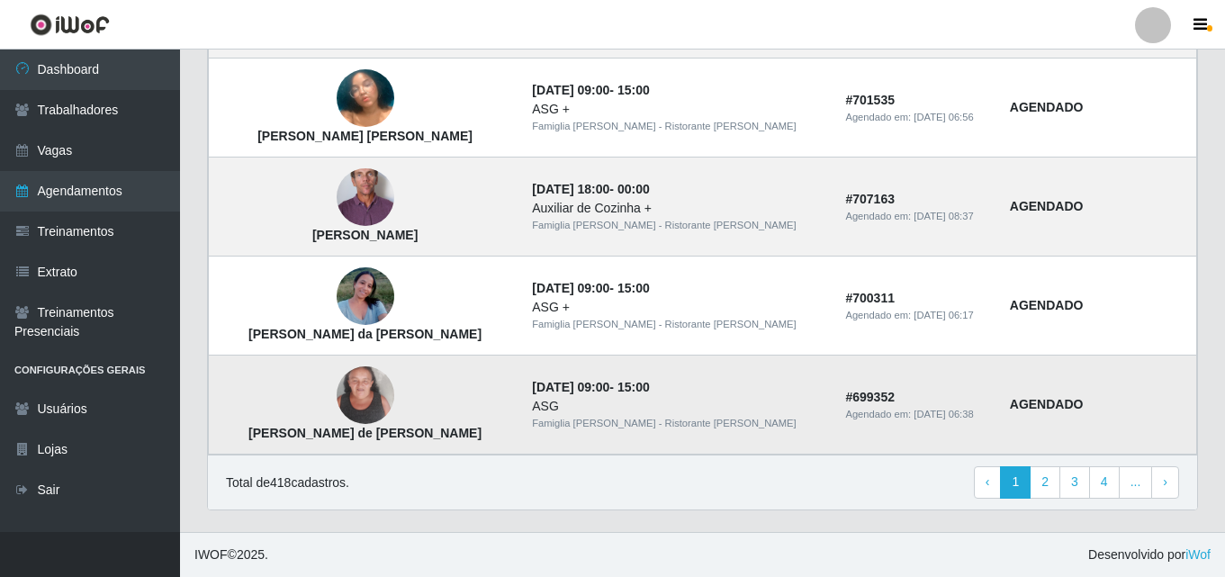
click at [364, 397] on img at bounding box center [366, 395] width 58 height 76
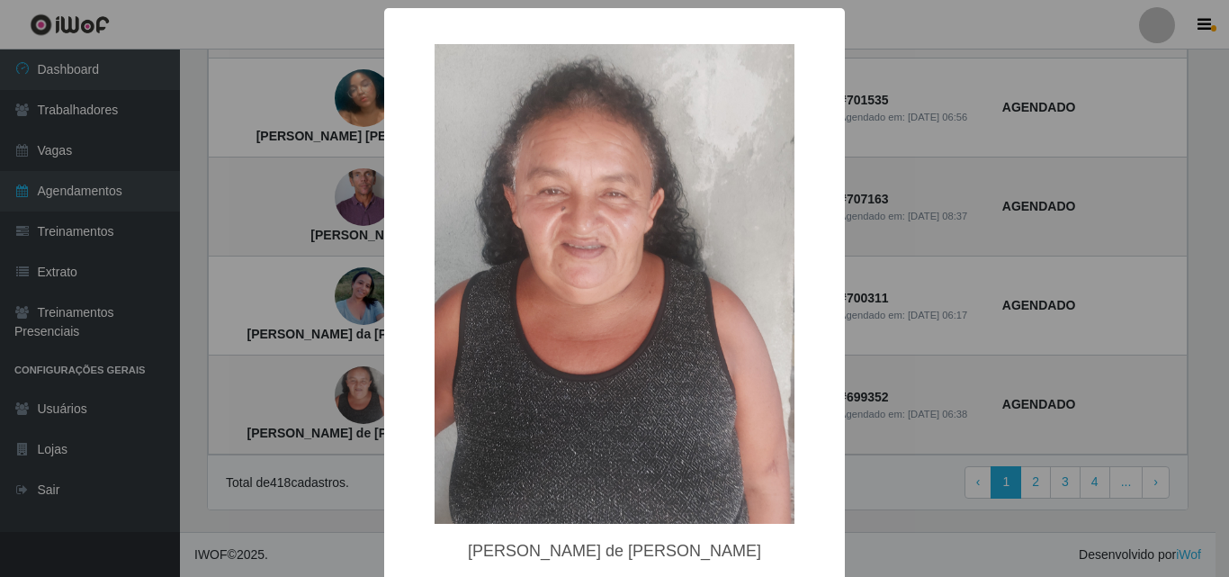
click at [293, 346] on div "× Maria de Fátima da Silva OK Cancel" at bounding box center [614, 288] width 1229 height 577
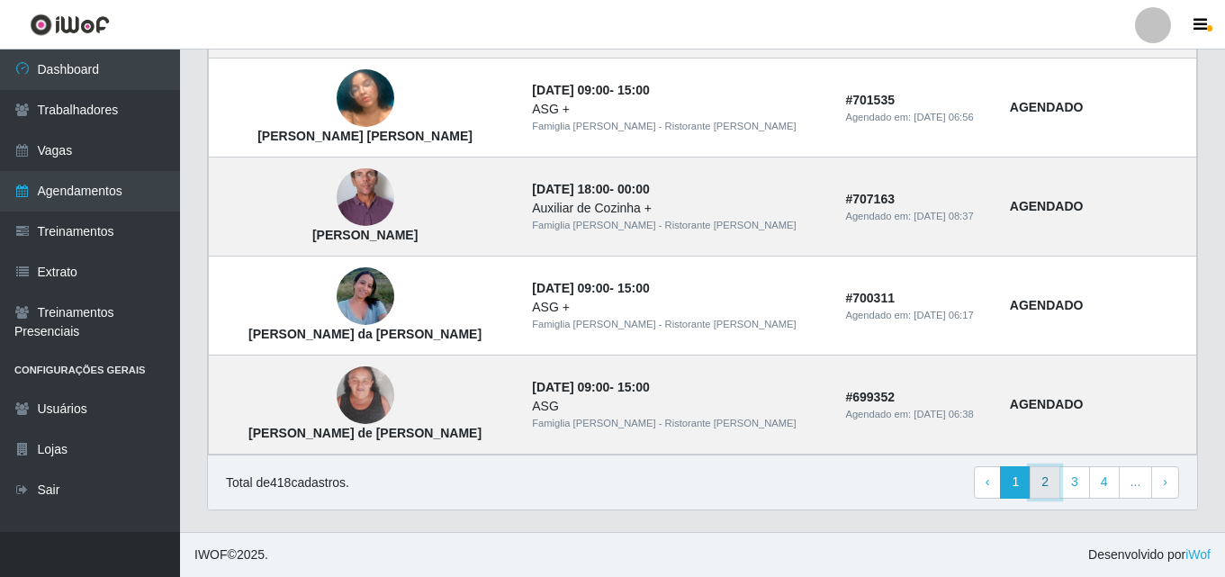
click at [1038, 491] on link "2" at bounding box center [1044, 482] width 31 height 32
